Goal: Information Seeking & Learning: Learn about a topic

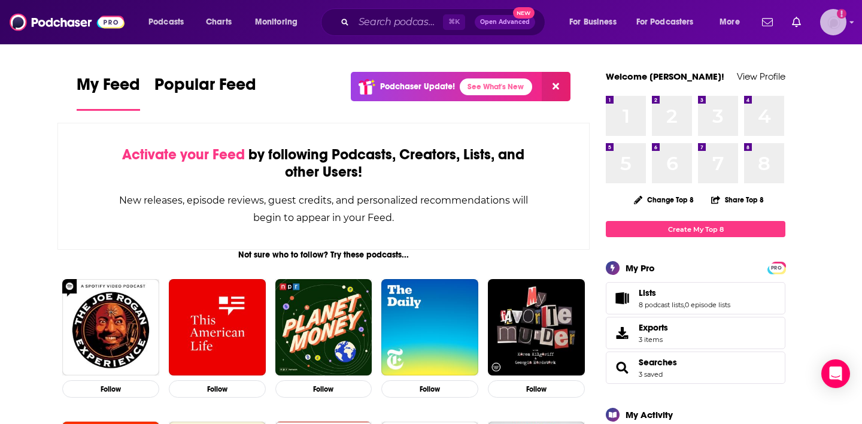
click at [828, 23] on img "Logged in as Jlescht" at bounding box center [833, 22] width 26 height 26
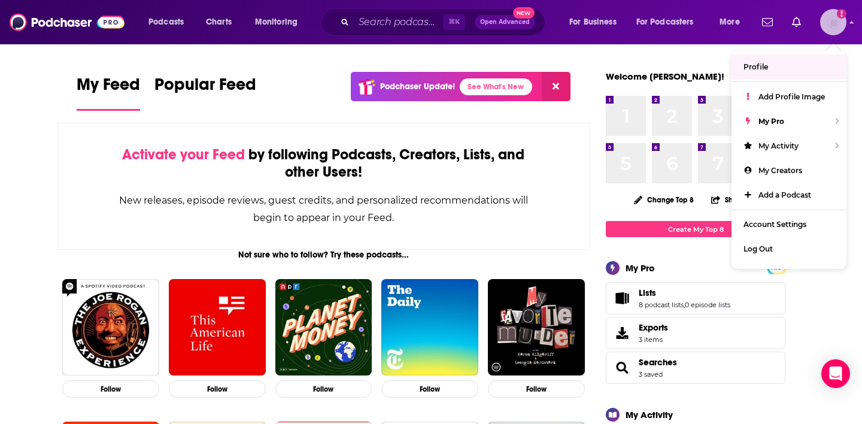
click at [837, 29] on img "Logged in as Jlescht" at bounding box center [833, 22] width 26 height 26
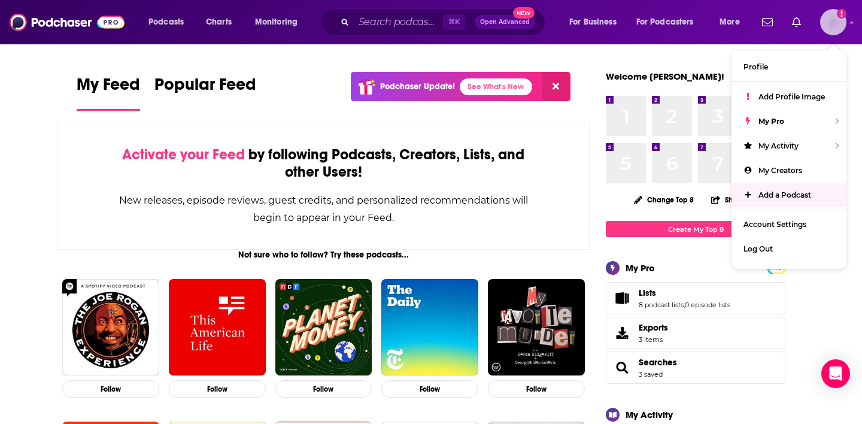
click at [787, 196] on span "Add a Podcast" at bounding box center [785, 194] width 53 height 9
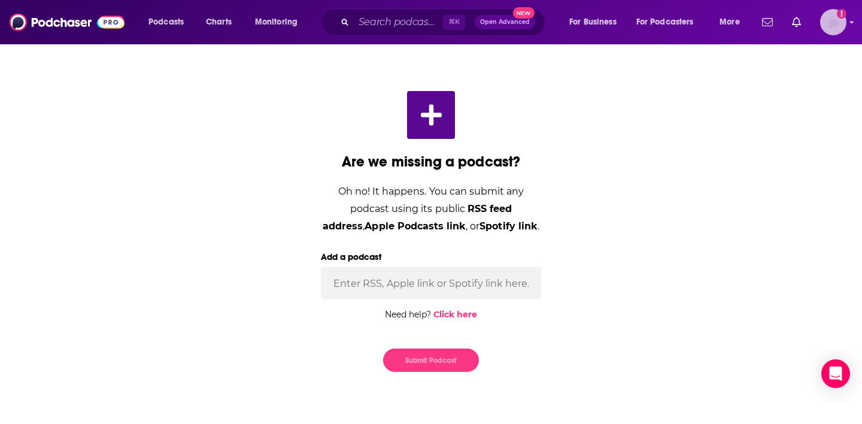
click at [831, 31] on img "Logged in as Jlescht" at bounding box center [833, 22] width 26 height 26
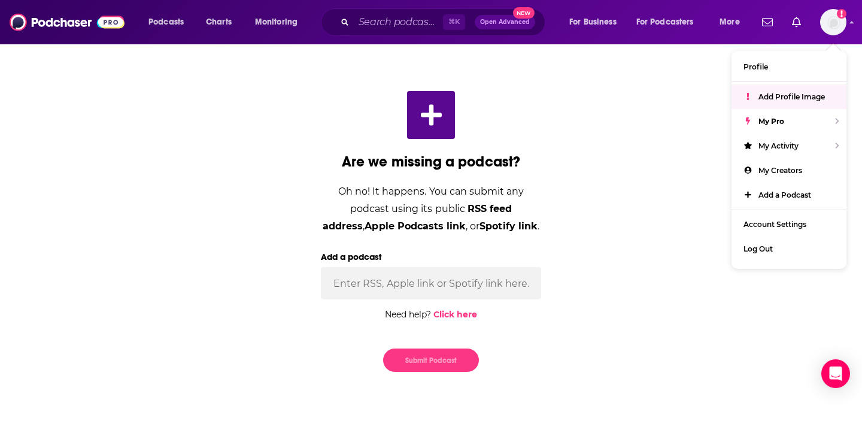
click at [711, 95] on div "Are we missing a podcast? Oh no! It happens. You can submit any podcast using i…" at bounding box center [431, 231] width 727 height 319
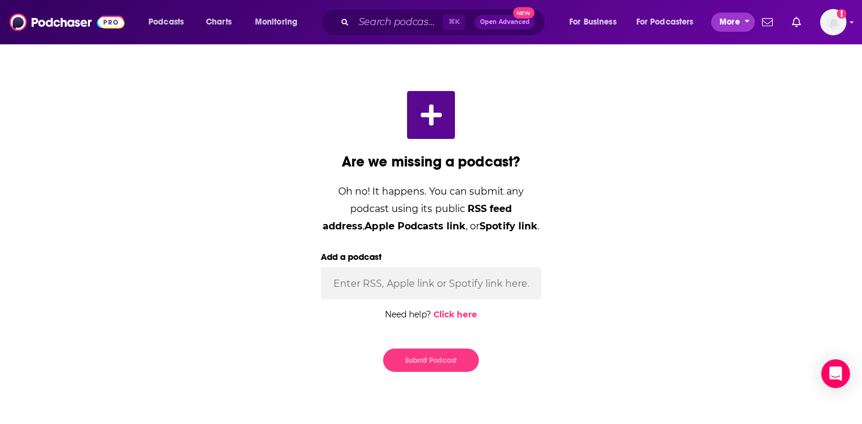
click at [729, 19] on span "More" at bounding box center [730, 22] width 20 height 17
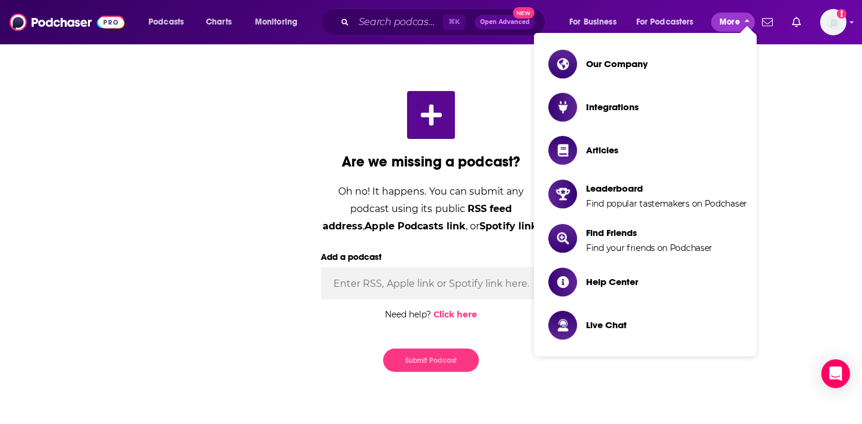
click at [732, 20] on span "More" at bounding box center [730, 22] width 20 height 17
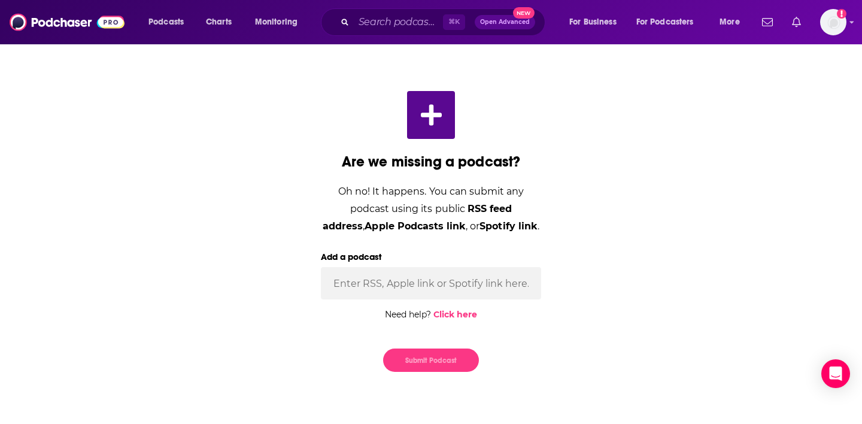
click at [794, 20] on icon "Show notifications dropdown" at bounding box center [796, 22] width 9 height 11
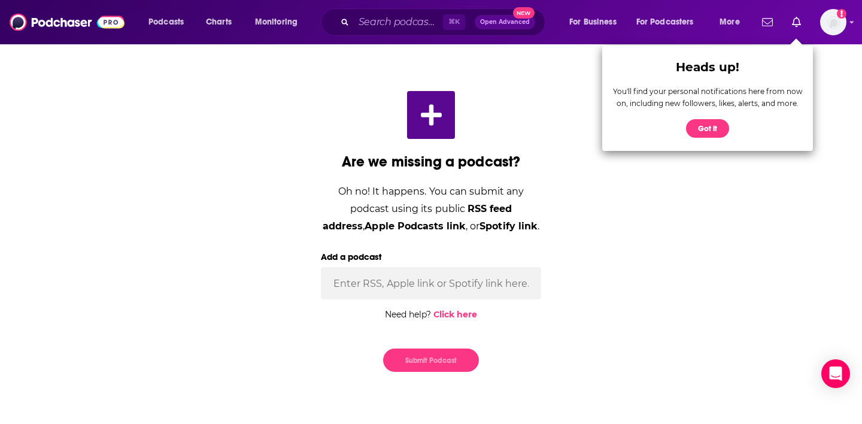
click at [603, 43] on span "Heads up! You'll find your personal notifications here from now on, including n…" at bounding box center [700, 98] width 211 height 120
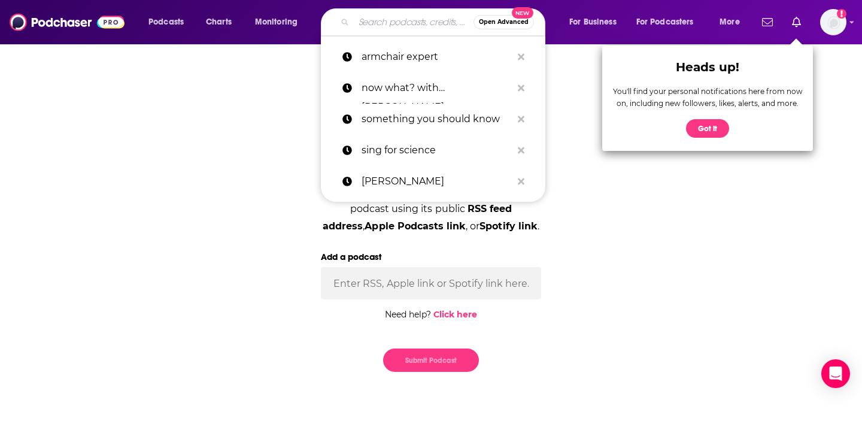
click at [382, 25] on input "Search podcasts, credits, & more..." at bounding box center [414, 22] width 120 height 19
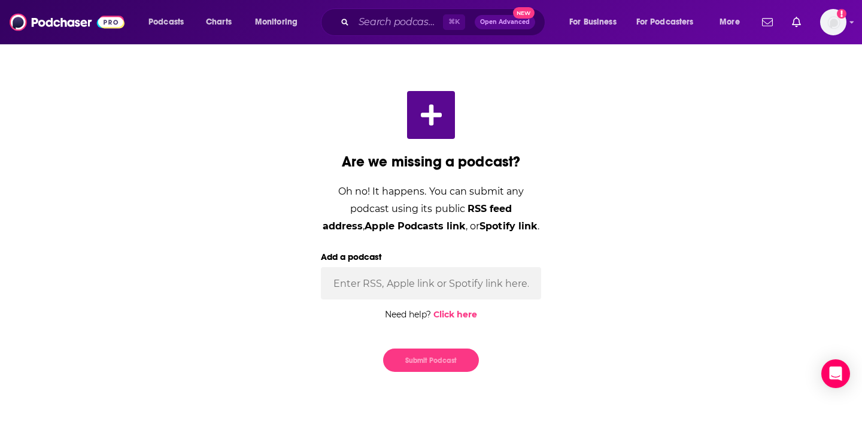
click at [284, 85] on div "Are we missing a podcast? Oh no! It happens. You can submit any podcast using i…" at bounding box center [431, 231] width 727 height 319
click at [168, 28] on span "Podcasts" at bounding box center [166, 22] width 35 height 17
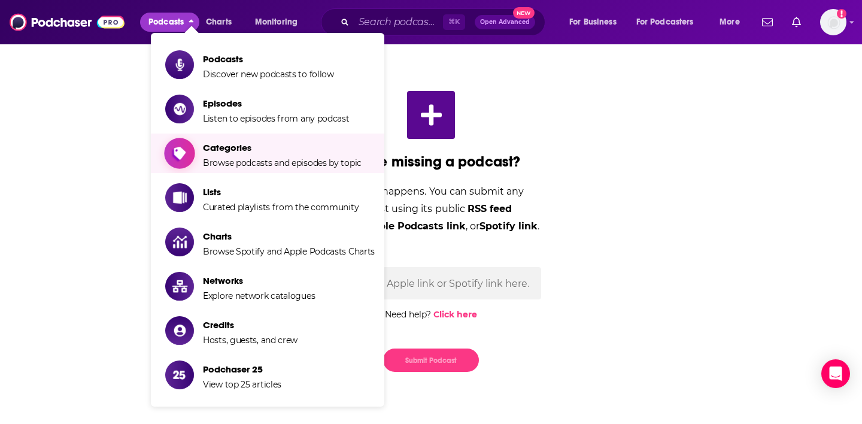
click at [235, 156] on span "Categories Browse podcasts and episodes by topic" at bounding box center [282, 153] width 159 height 30
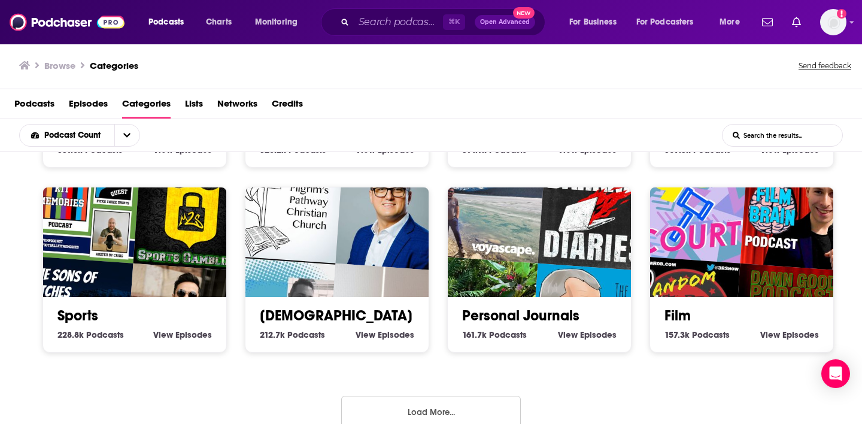
scroll to position [552, 0]
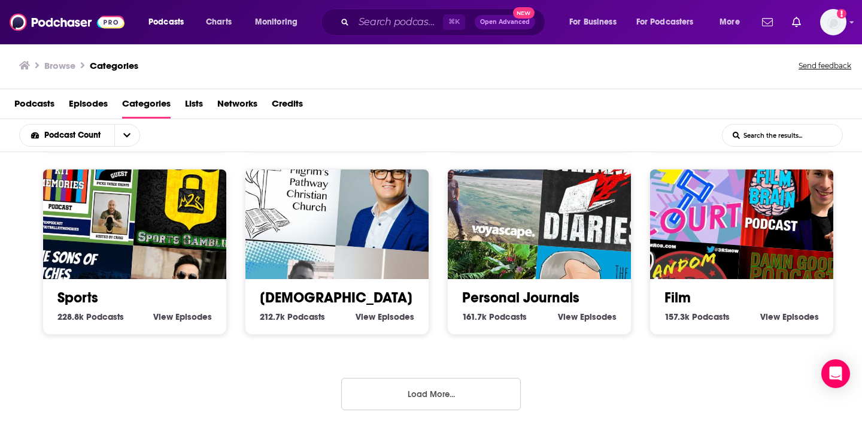
click at [430, 407] on button "Load More..." at bounding box center [431, 394] width 180 height 32
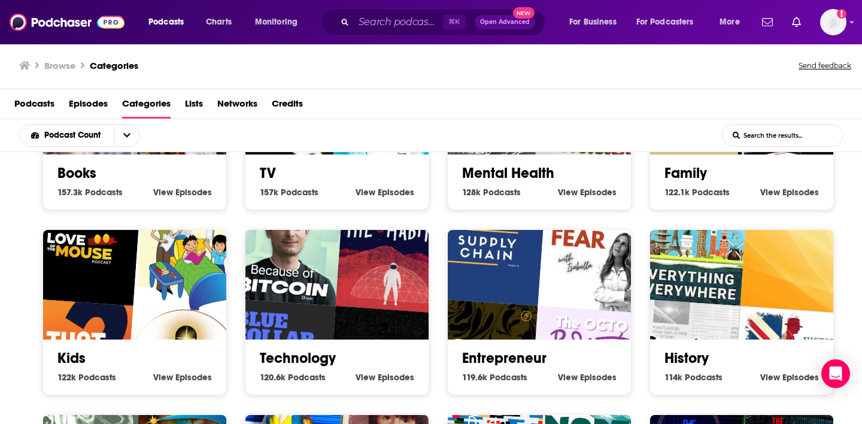
scroll to position [759, 0]
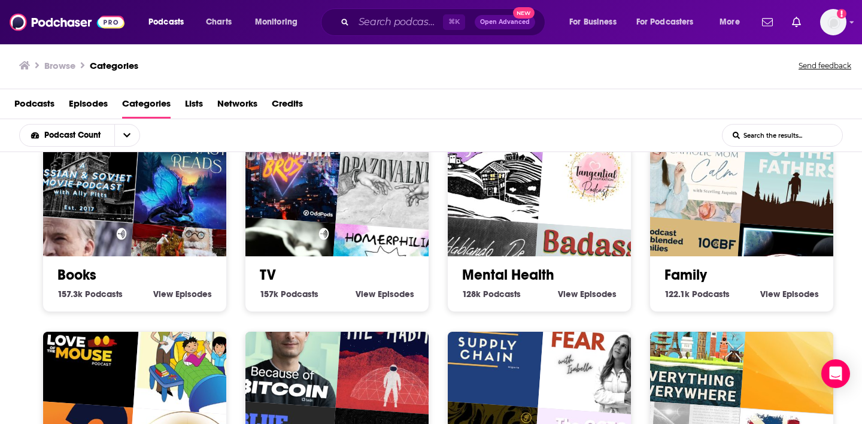
click at [525, 256] on div "Mental Health 128k Mental Health Podcasts View Mental Health Episodes" at bounding box center [539, 279] width 164 height 46
click at [520, 273] on link "Mental Health" at bounding box center [508, 275] width 92 height 18
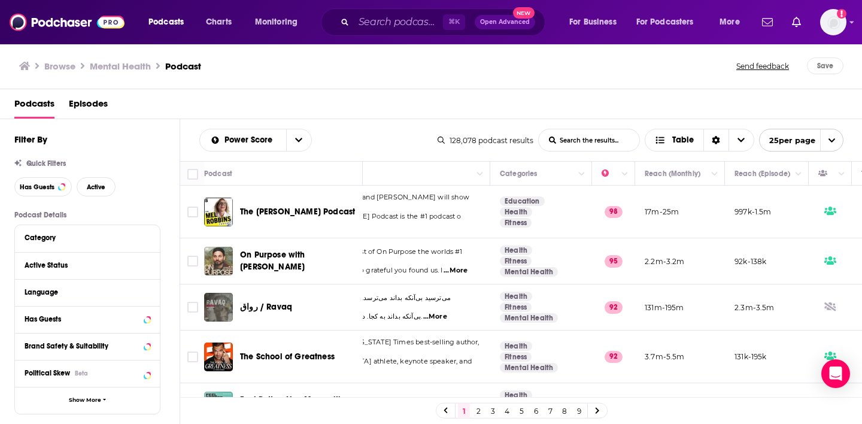
scroll to position [0, 218]
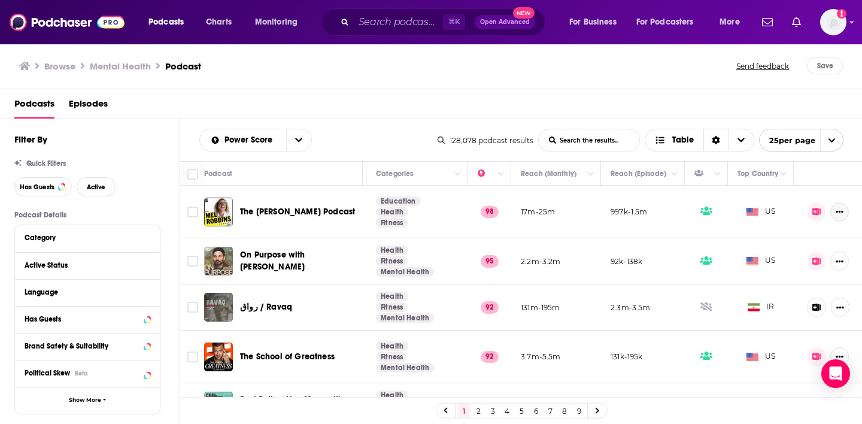
click at [842, 214] on button "Show More Button" at bounding box center [840, 211] width 19 height 19
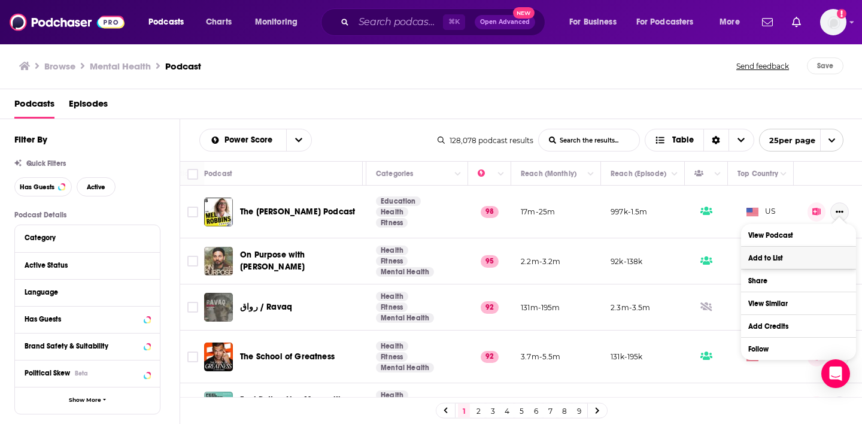
click at [781, 262] on button "Add to List" at bounding box center [798, 258] width 115 height 22
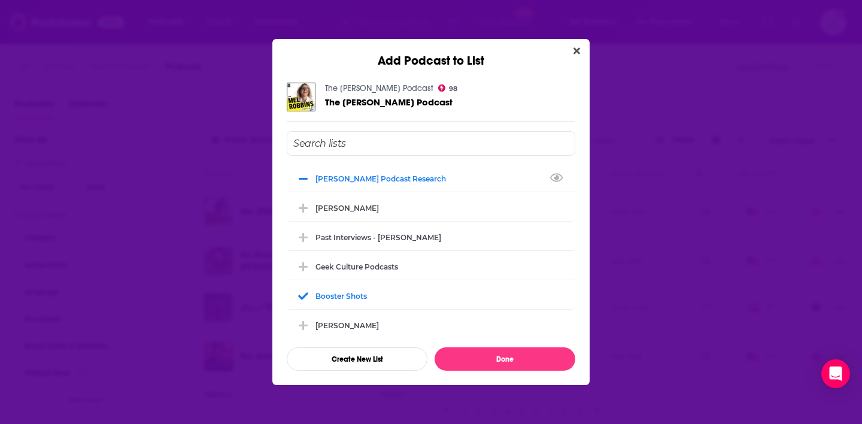
click at [571, 50] on button "Close" at bounding box center [577, 51] width 16 height 15
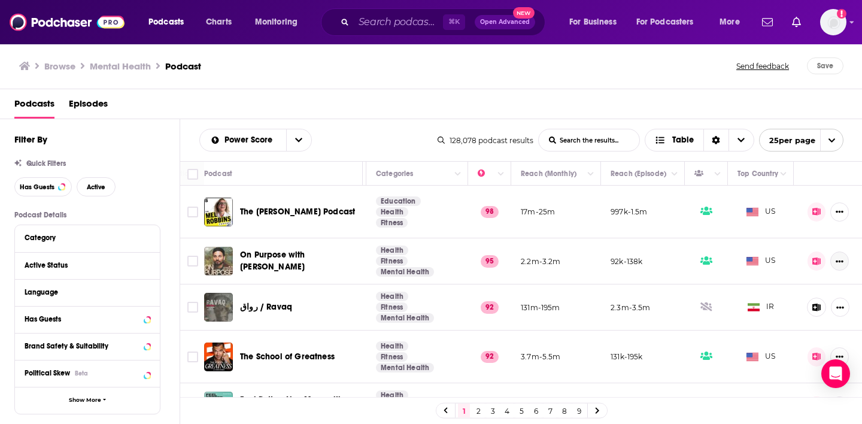
click at [844, 256] on button "Show More Button" at bounding box center [840, 260] width 19 height 19
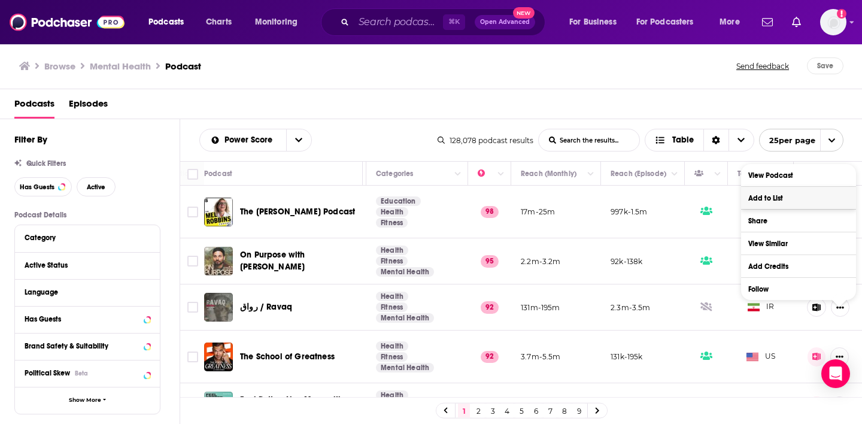
click at [810, 198] on button "Add to List" at bounding box center [798, 198] width 115 height 22
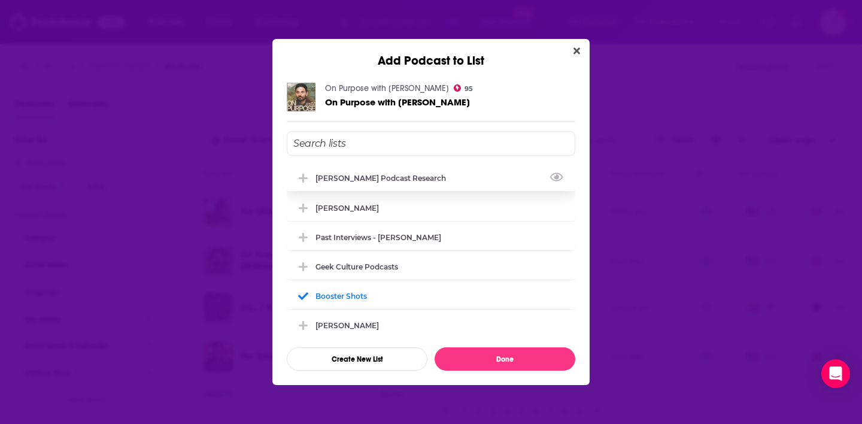
click at [384, 174] on div "[PERSON_NAME] podcast research" at bounding box center [385, 178] width 138 height 9
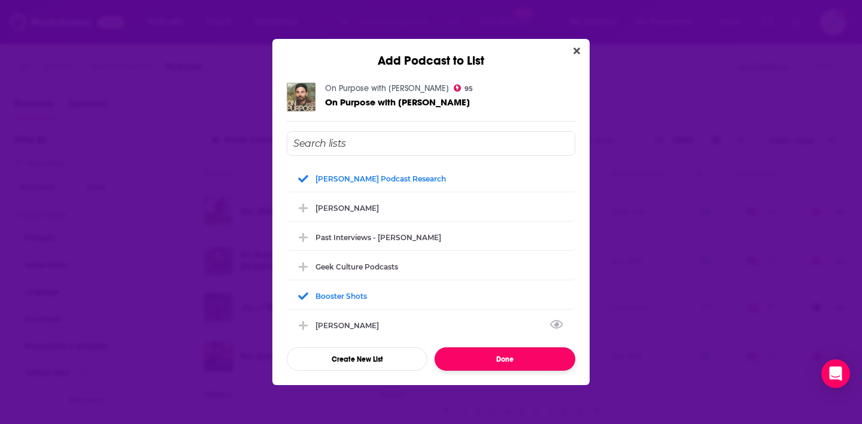
click at [508, 361] on button "Done" at bounding box center [505, 358] width 141 height 23
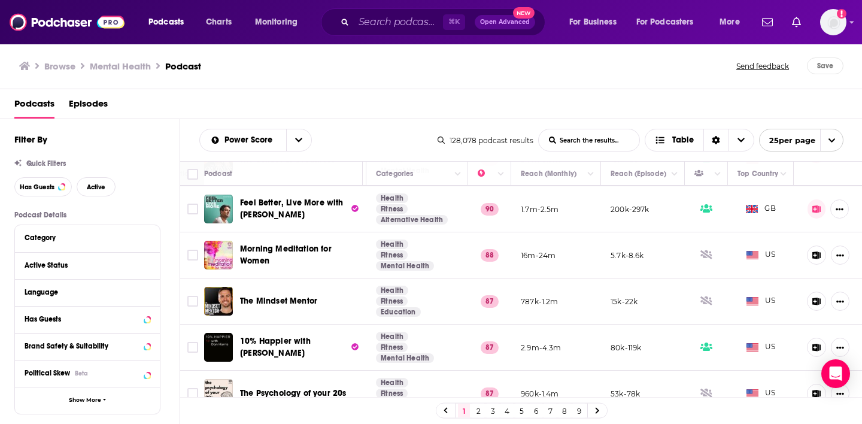
scroll to position [198, 218]
